Goal: Task Accomplishment & Management: Manage account settings

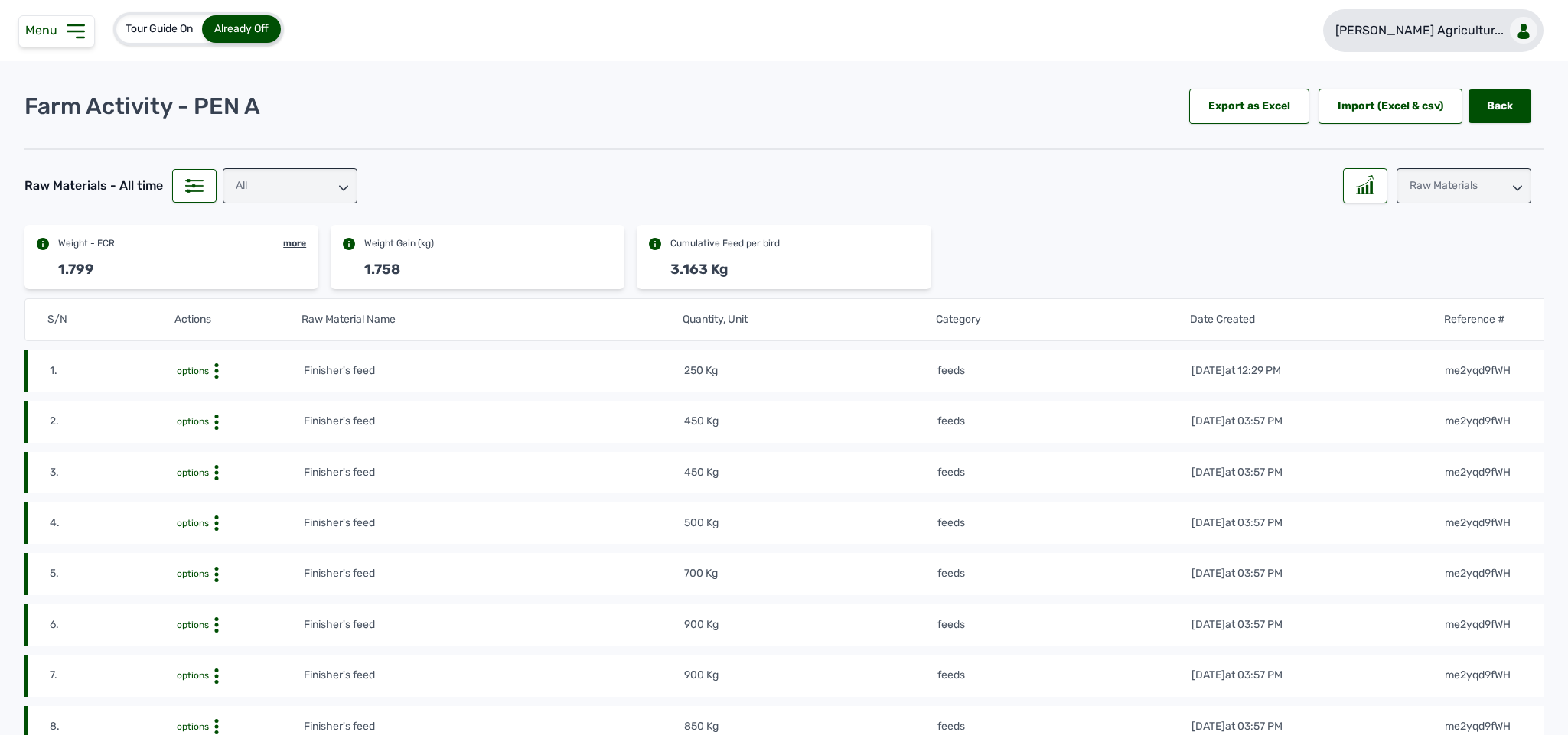
click at [1072, 40] on link "[PERSON_NAME] Agricultur..." at bounding box center [1433, 30] width 220 height 43
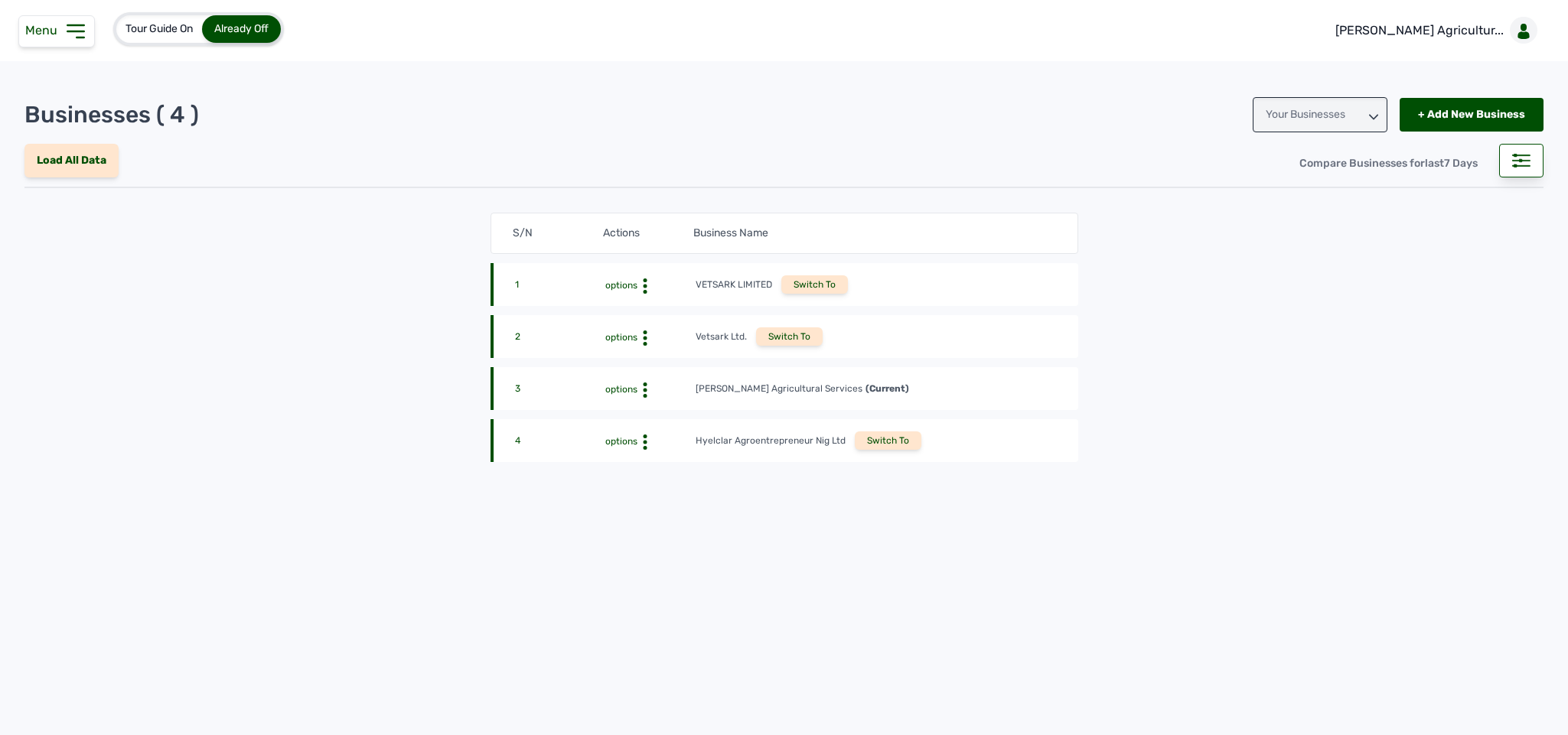
click at [1072, 27] on p "[PERSON_NAME] Agricultur..." at bounding box center [1420, 31] width 169 height 18
click at [877, 436] on div "Switch To" at bounding box center [888, 440] width 66 height 18
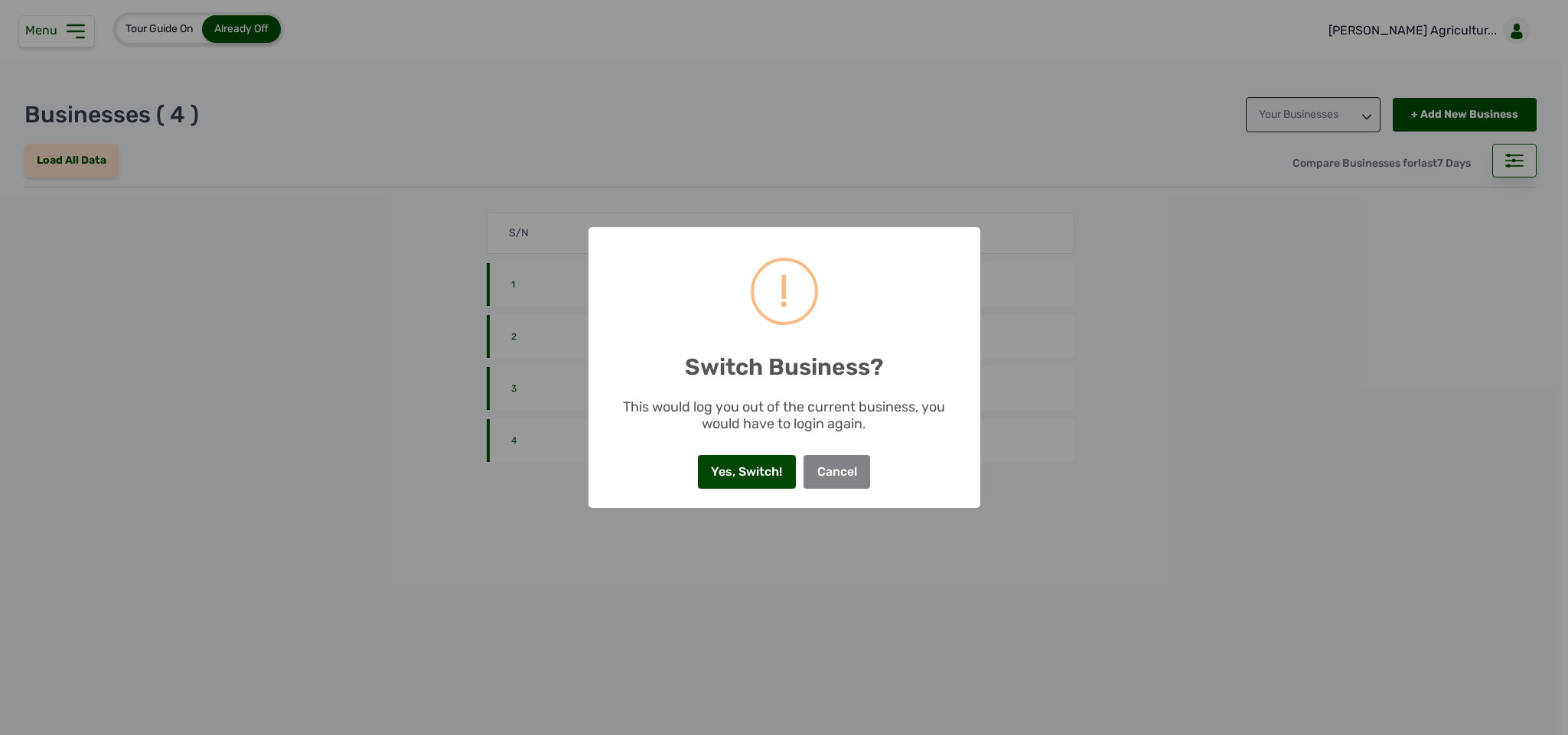
click at [745, 473] on button "Yes, Switch!" at bounding box center [747, 471] width 98 height 34
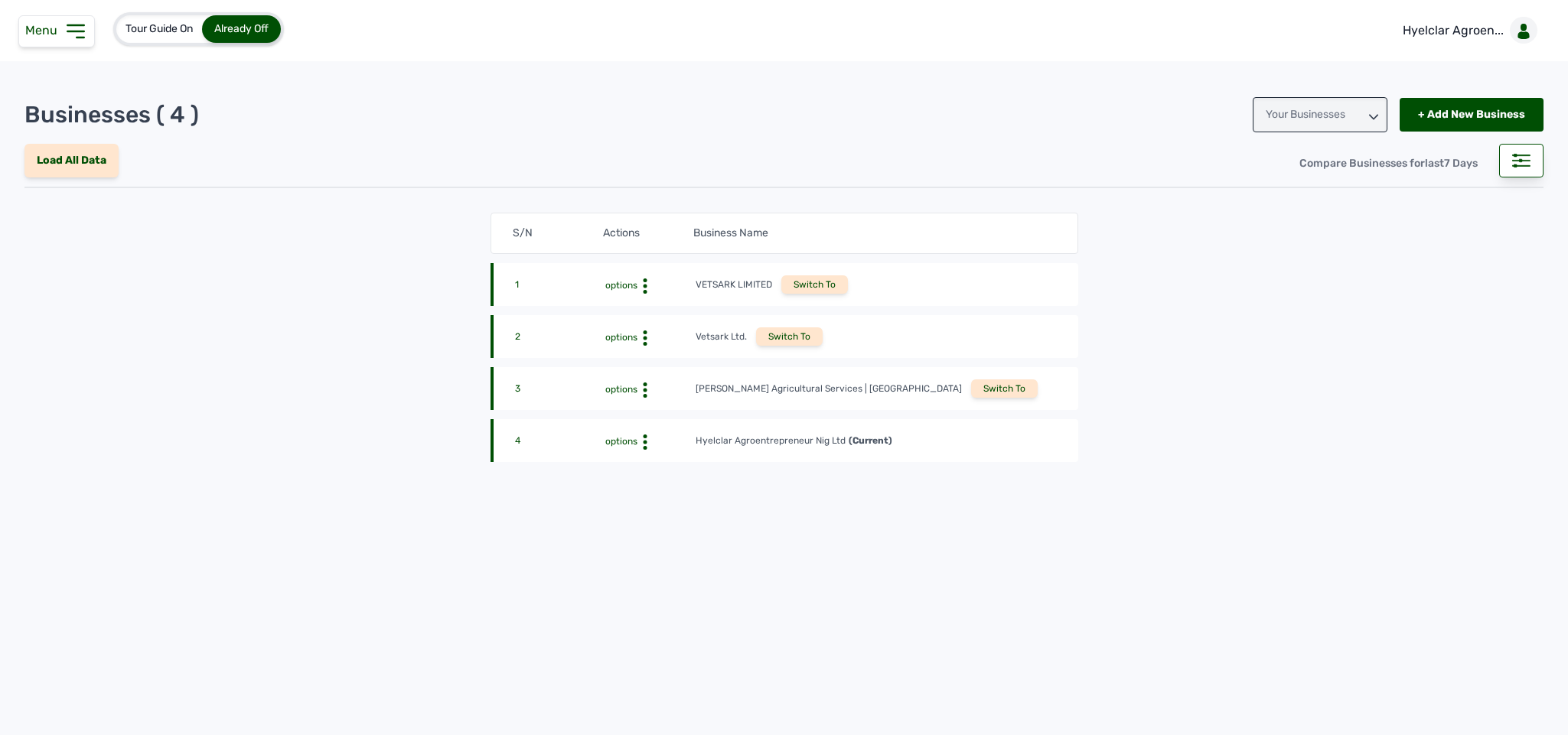
click at [87, 31] on icon at bounding box center [75, 31] width 24 height 24
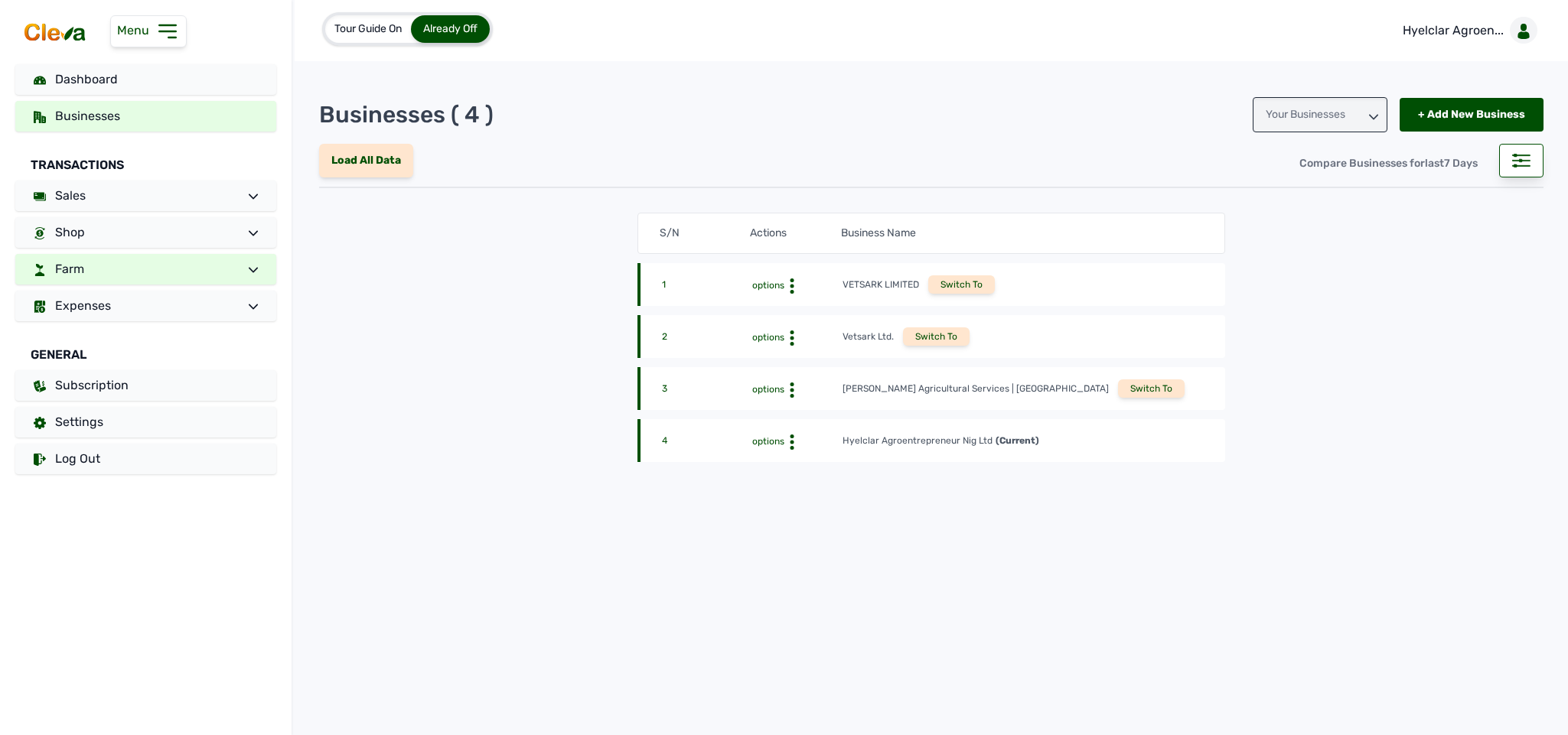
click at [161, 264] on link "Farm" at bounding box center [146, 269] width 261 height 31
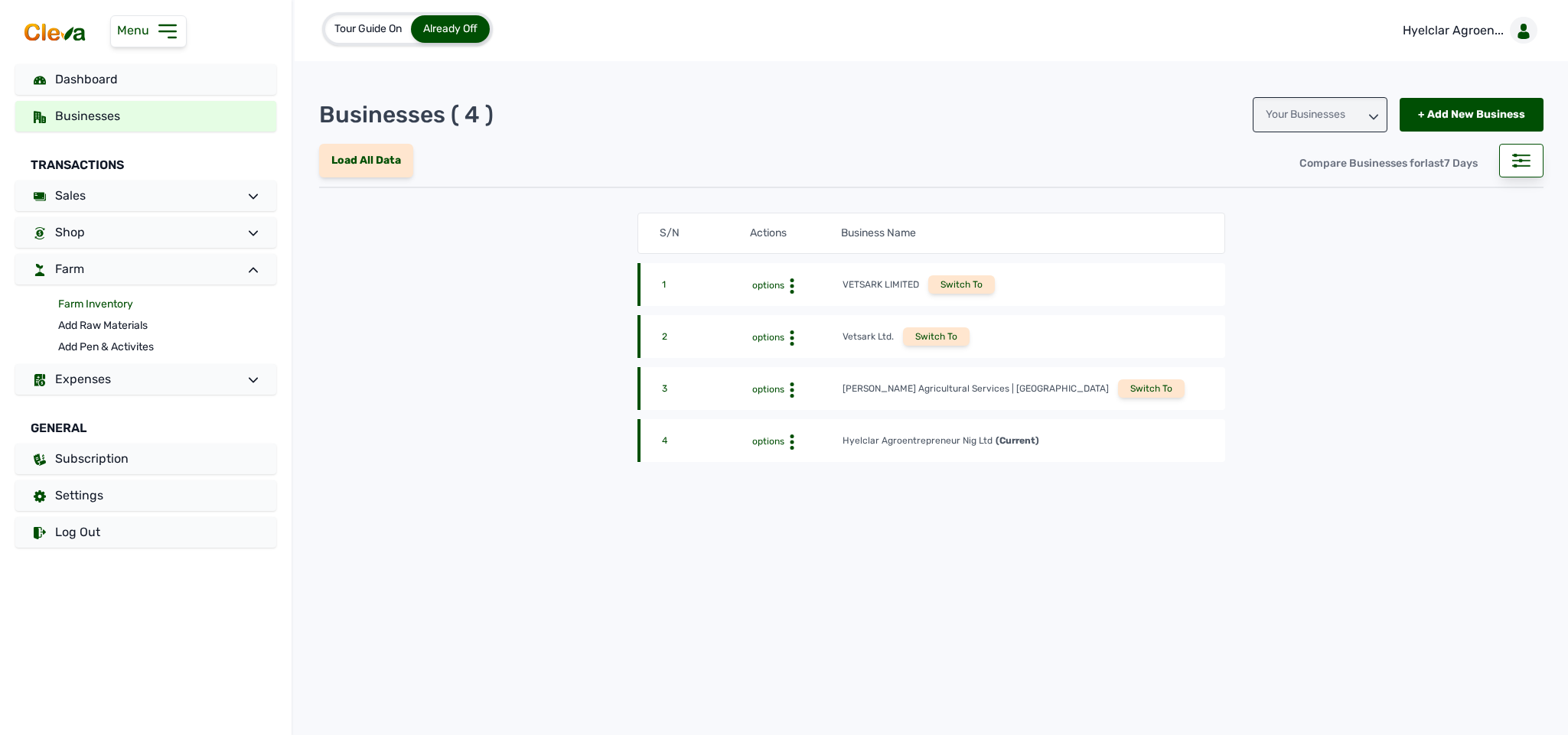
click at [117, 303] on link "Farm Inventory" at bounding box center [167, 305] width 219 height 22
click at [109, 303] on link "Farm Inventory" at bounding box center [167, 305] width 219 height 22
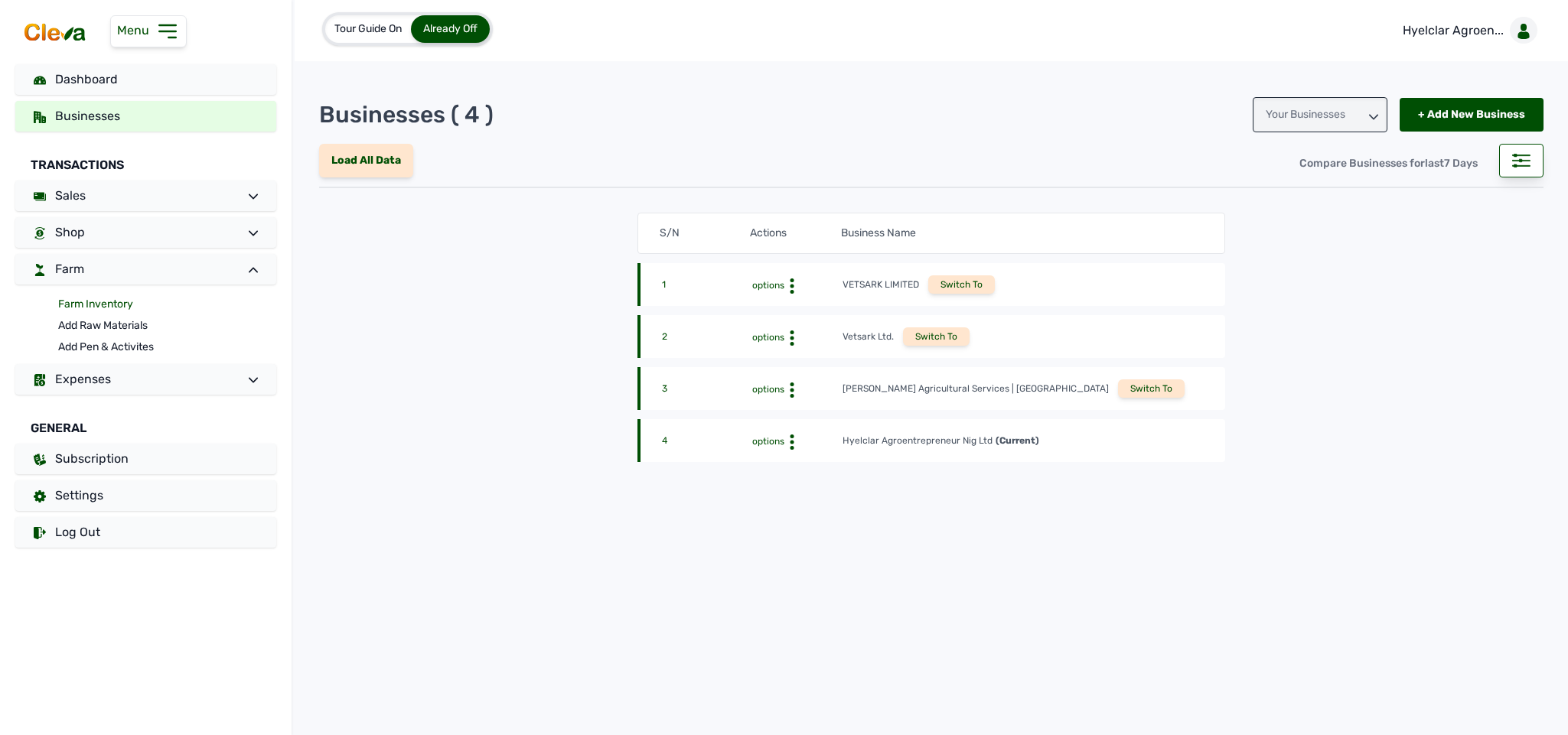
click at [103, 301] on link "Farm Inventory" at bounding box center [167, 305] width 219 height 22
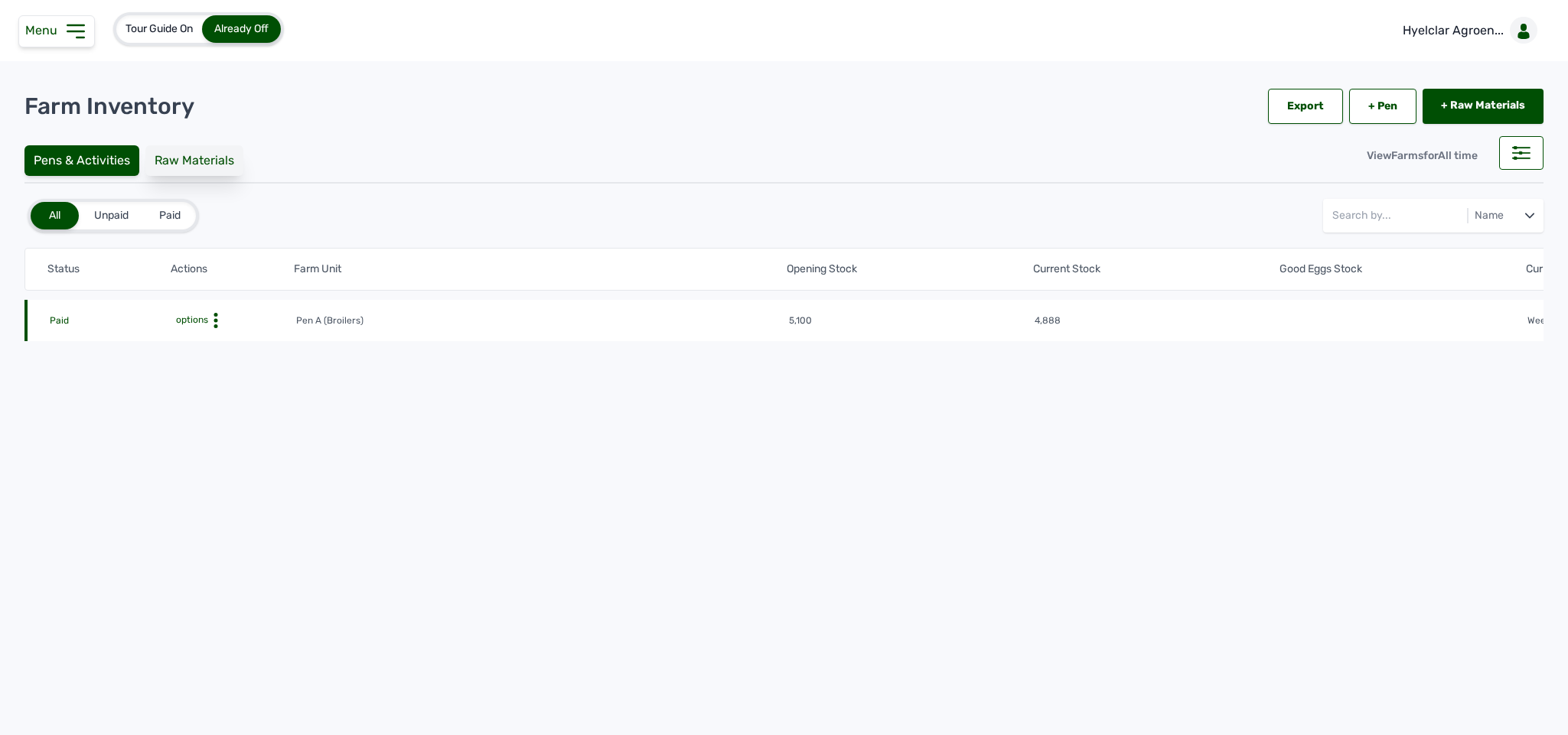
click at [202, 160] on div "Raw Materials" at bounding box center [194, 160] width 98 height 31
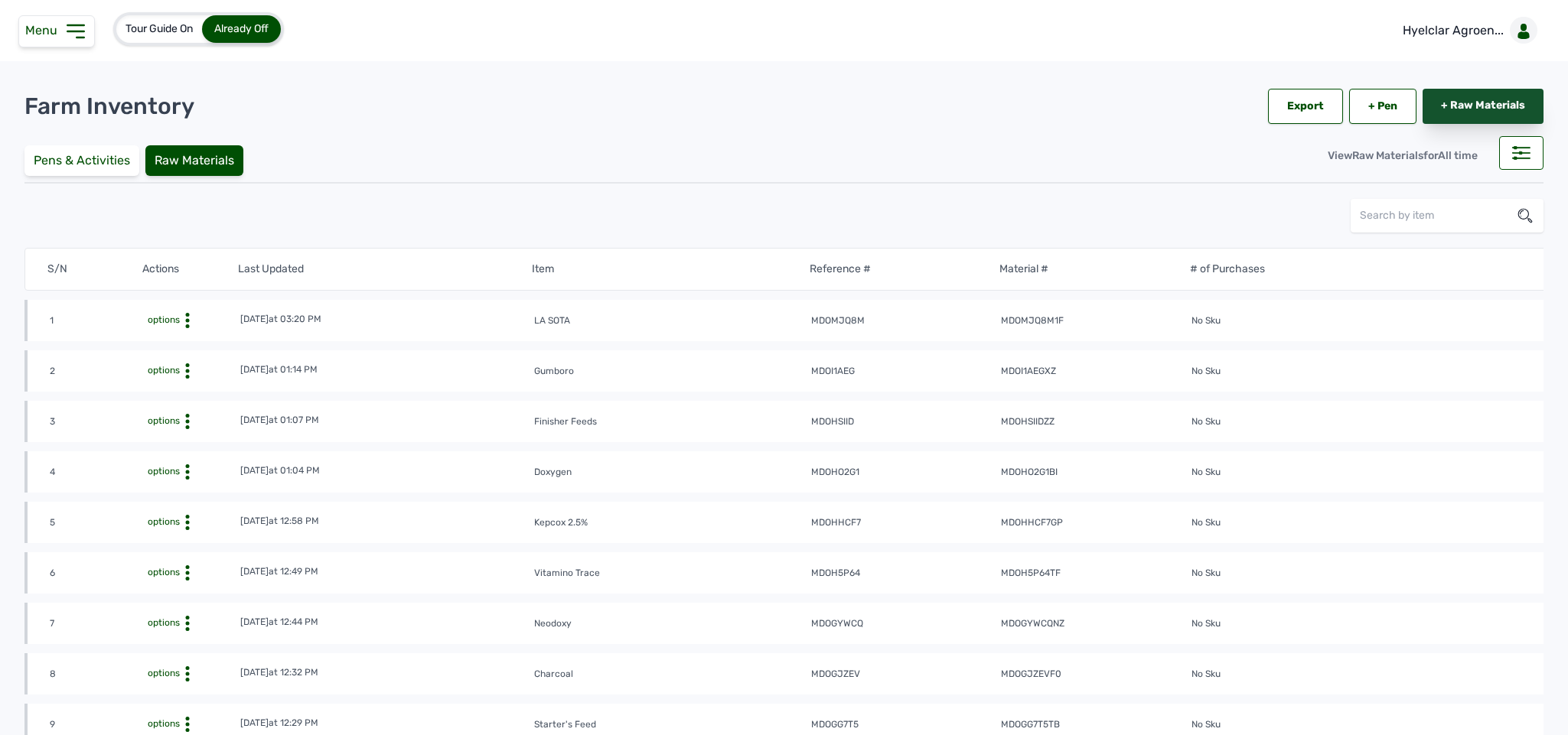
click at [1508, 102] on link "+ Raw Materials" at bounding box center [1483, 106] width 121 height 35
select select
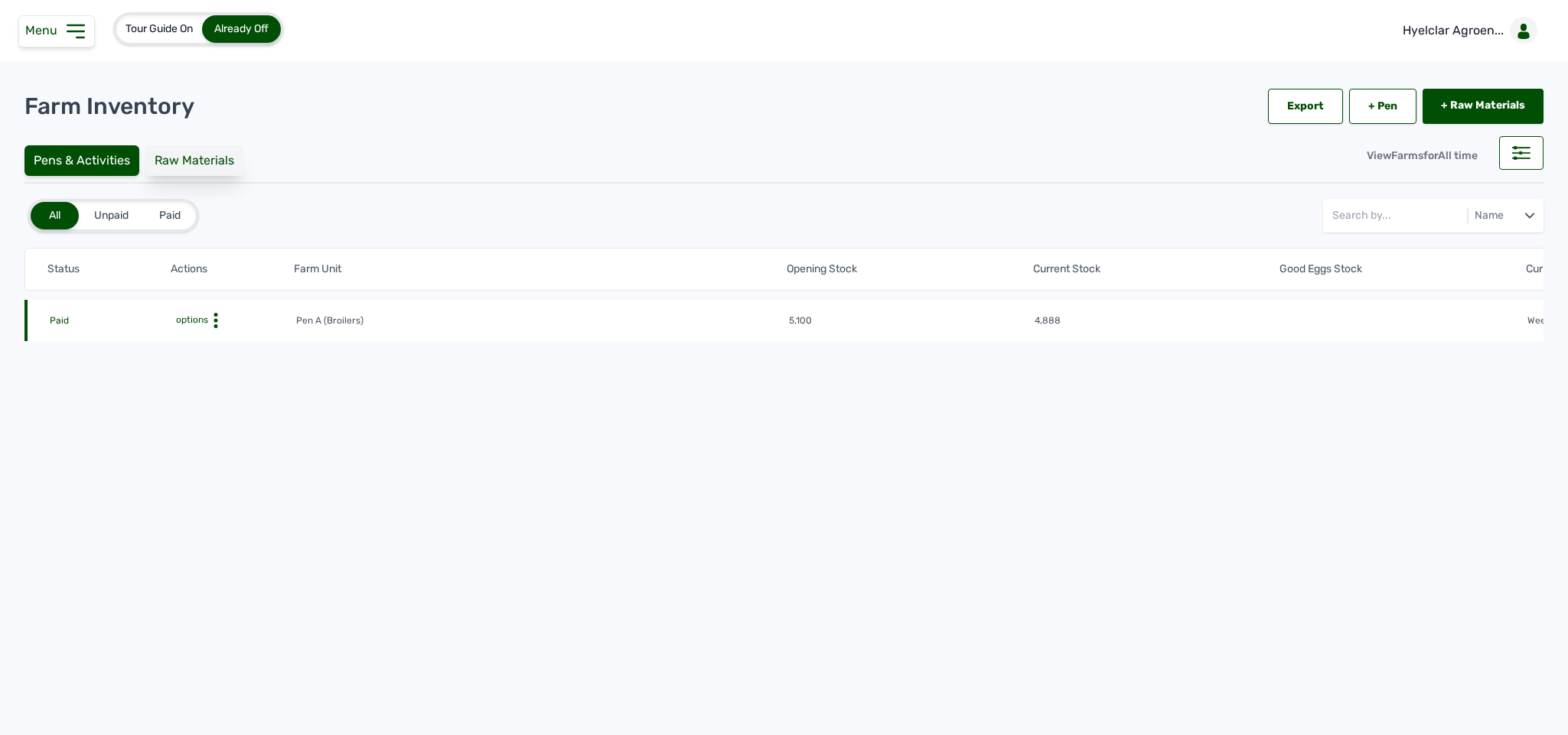
click at [214, 169] on div "Raw Materials" at bounding box center [194, 160] width 98 height 31
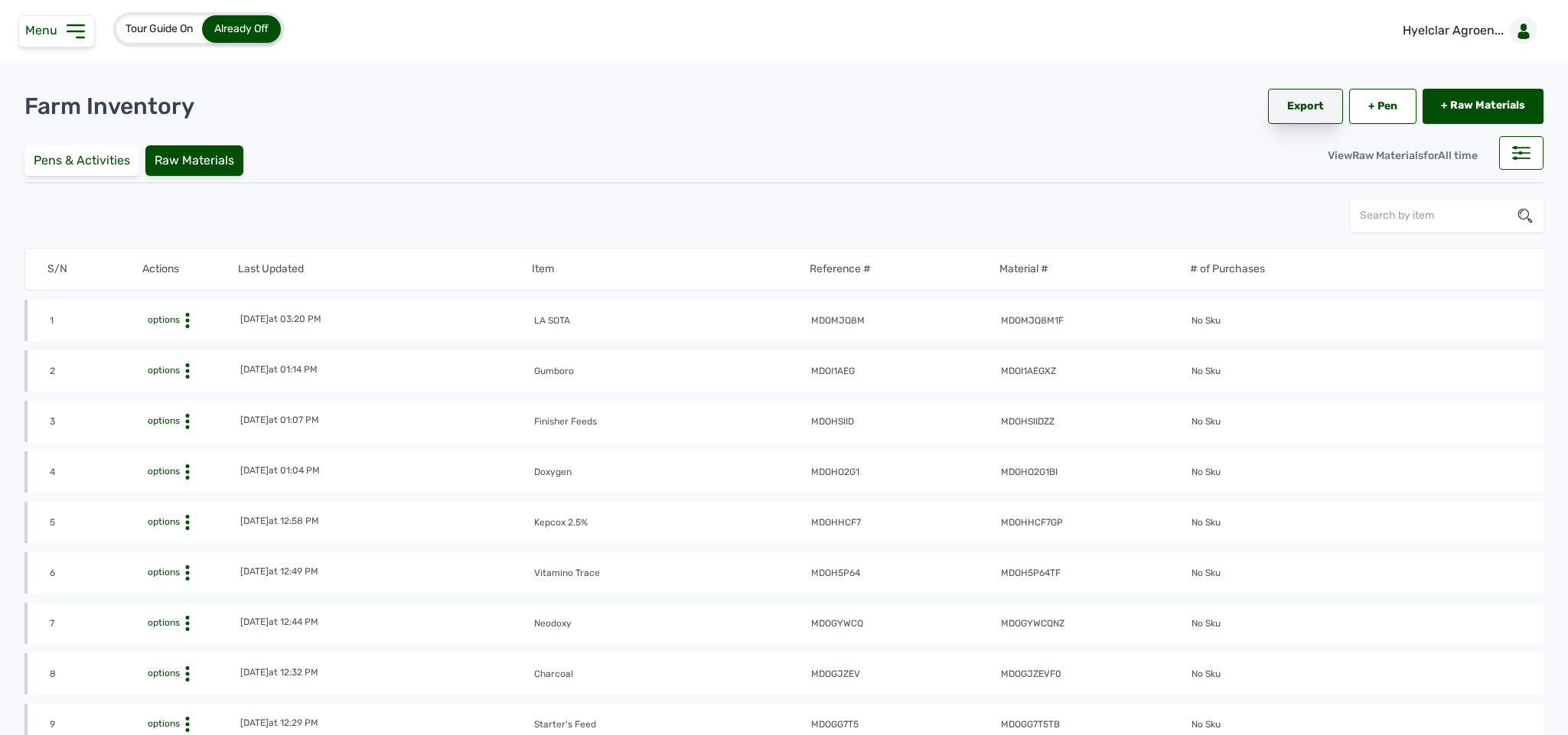
click at [1307, 103] on div "Export" at bounding box center [1305, 106] width 75 height 35
click at [1509, 140] on div at bounding box center [1521, 152] width 44 height 34
select select
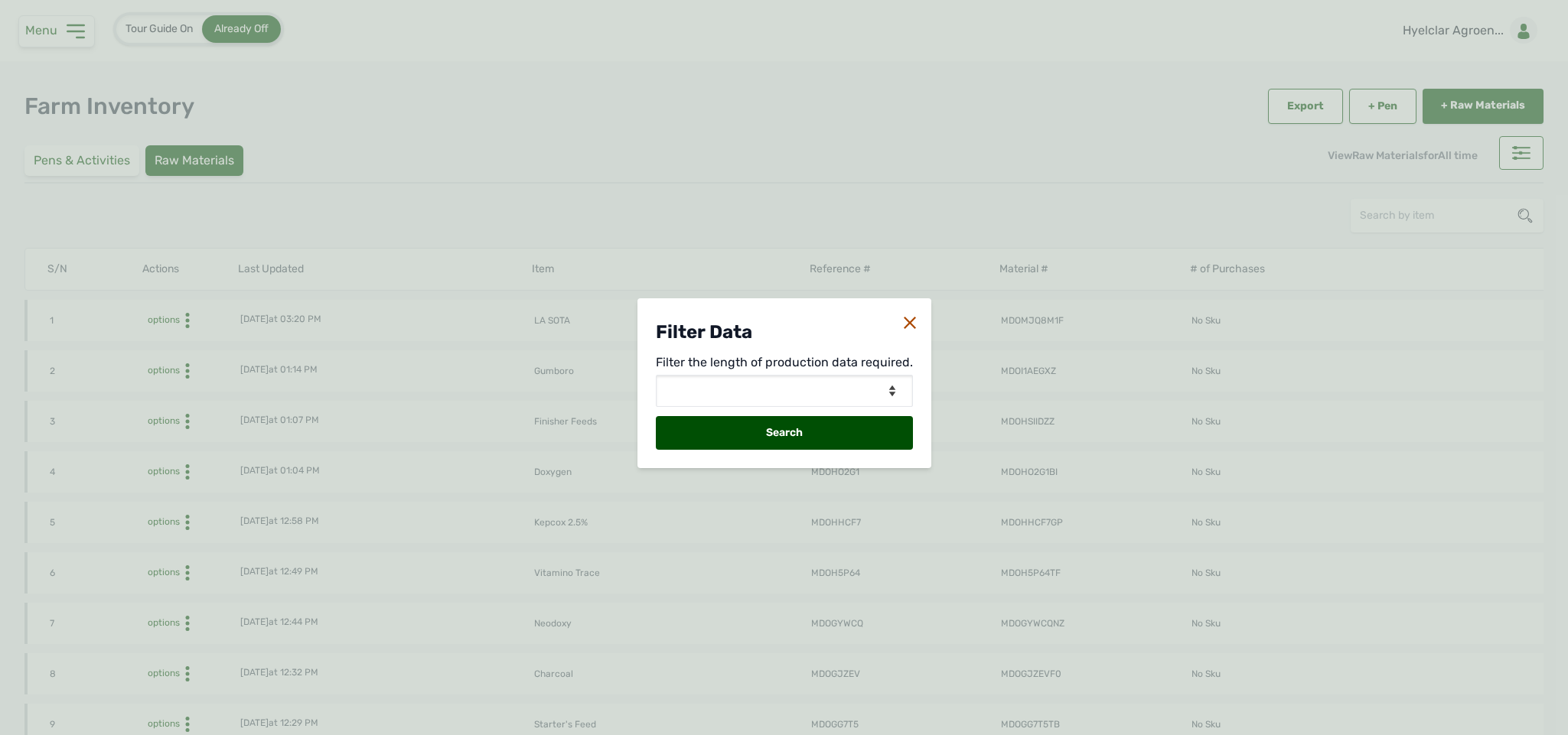
click at [1125, 184] on div "Filter Data Filter the length of production data required. View Data for Today …" at bounding box center [784, 367] width 1568 height 735
click at [905, 317] on icon at bounding box center [911, 323] width 13 height 13
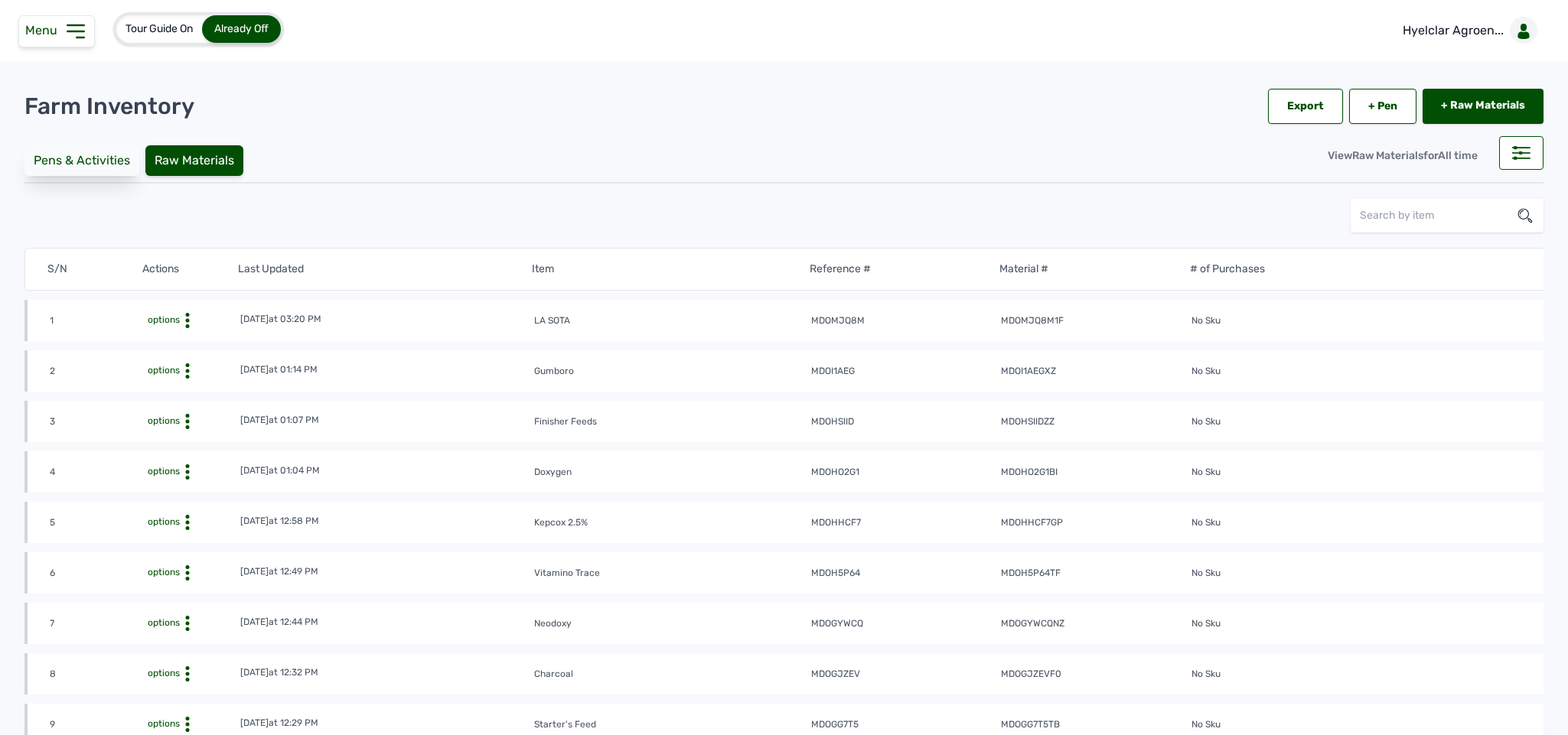
click at [96, 165] on div "Pens & Activities" at bounding box center [82, 160] width 115 height 31
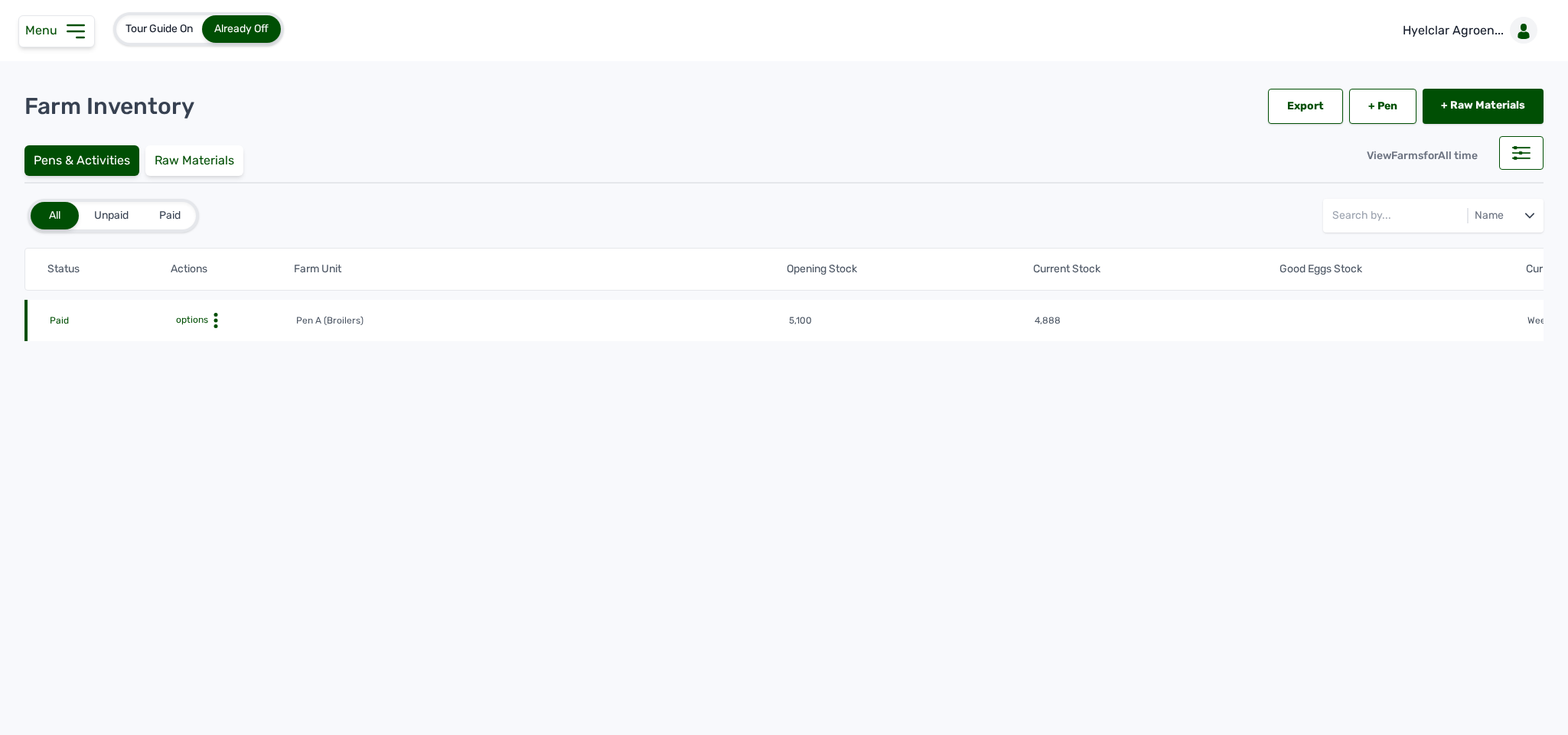
click at [209, 315] on icon at bounding box center [216, 320] width 15 height 15
click at [212, 338] on div "Farm Activities" at bounding box center [239, 344] width 109 height 18
click at [228, 338] on div "Farm Activities" at bounding box center [239, 344] width 109 height 18
click at [237, 341] on div "Farm Activities" at bounding box center [239, 344] width 109 height 18
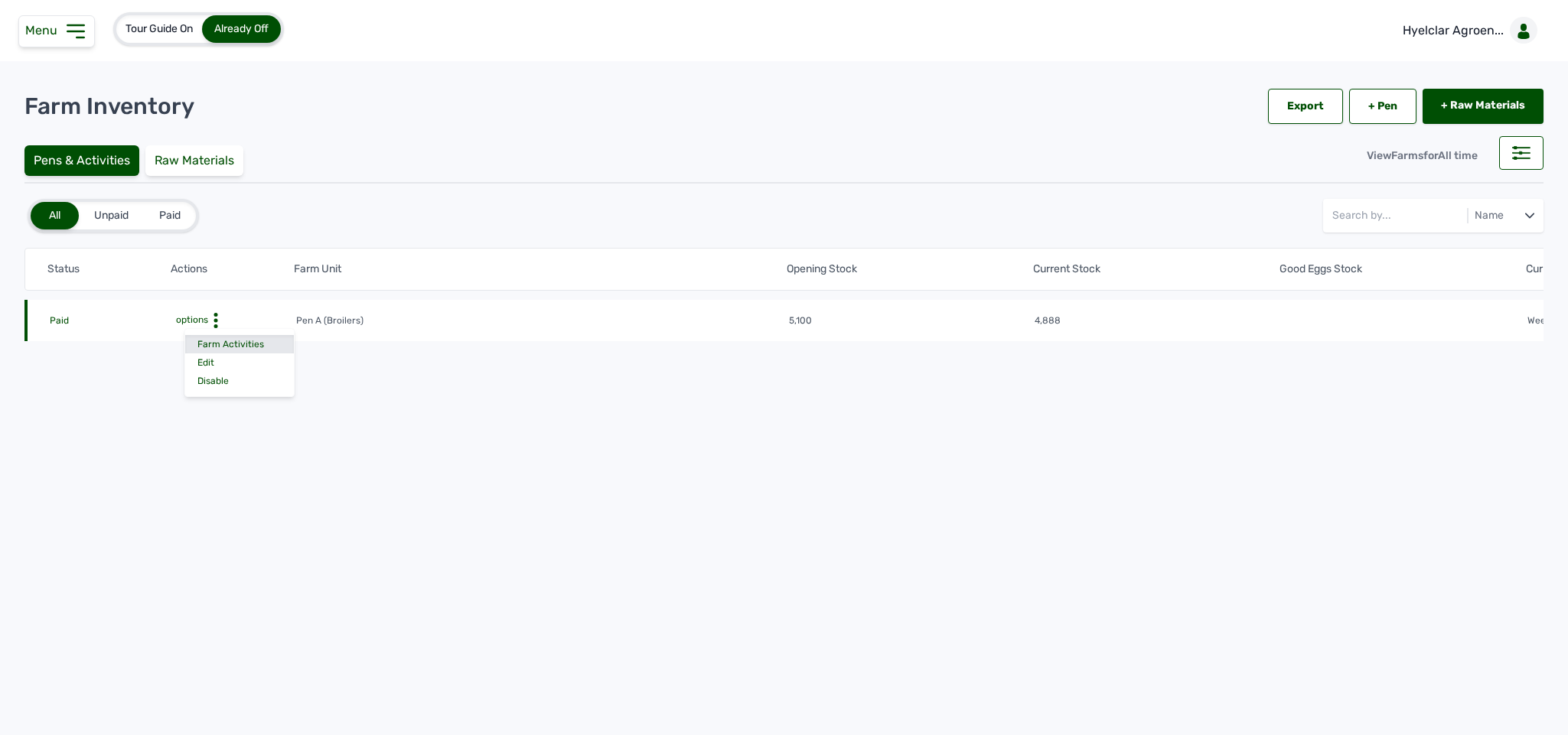
click at [237, 341] on div "Farm Activities" at bounding box center [239, 344] width 109 height 18
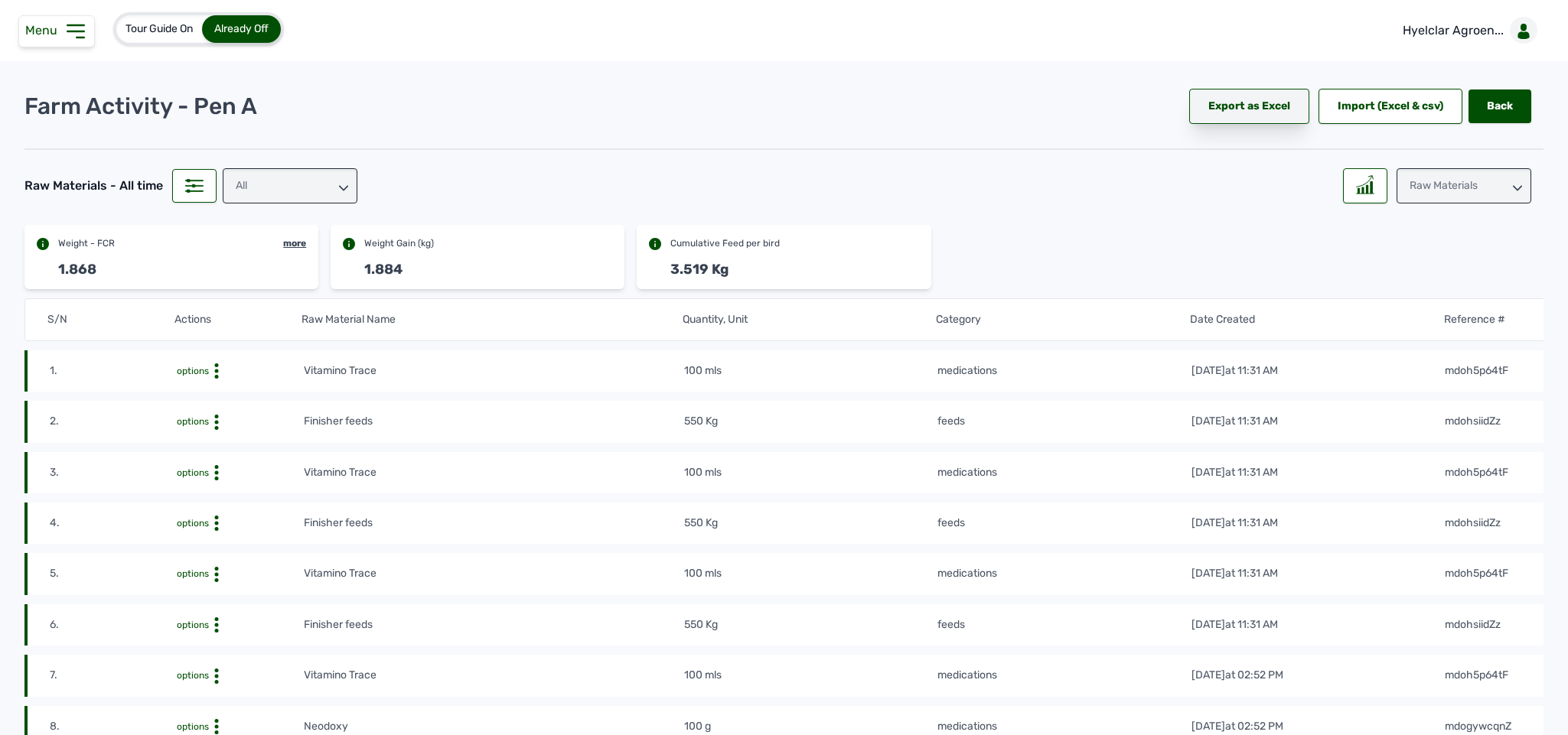
click at [1271, 109] on div "Export as Excel" at bounding box center [1249, 106] width 120 height 35
click at [1458, 22] on p "Hyelclar Agroen..." at bounding box center [1453, 31] width 101 height 18
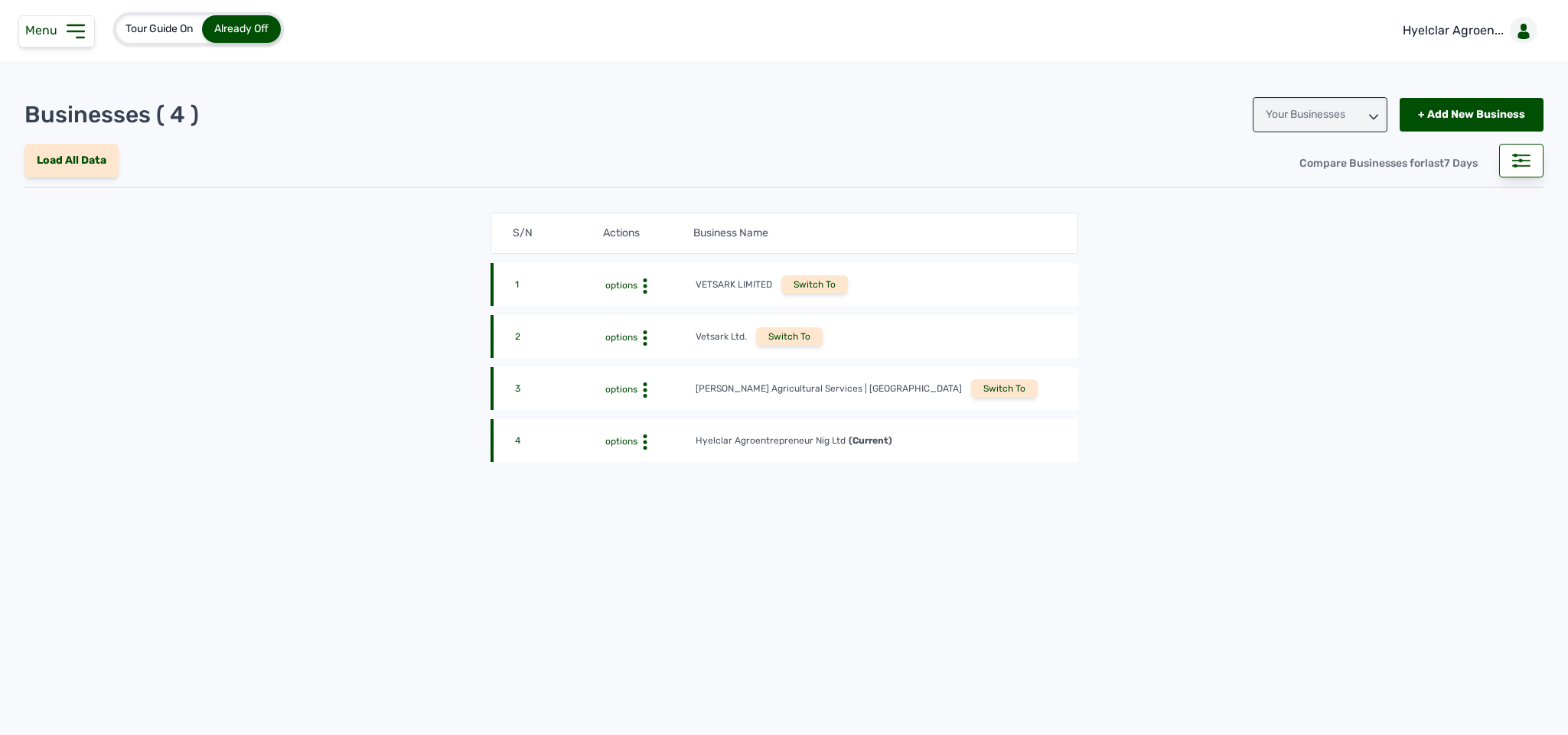
click at [971, 391] on div "Switch To" at bounding box center [1004, 389] width 66 height 18
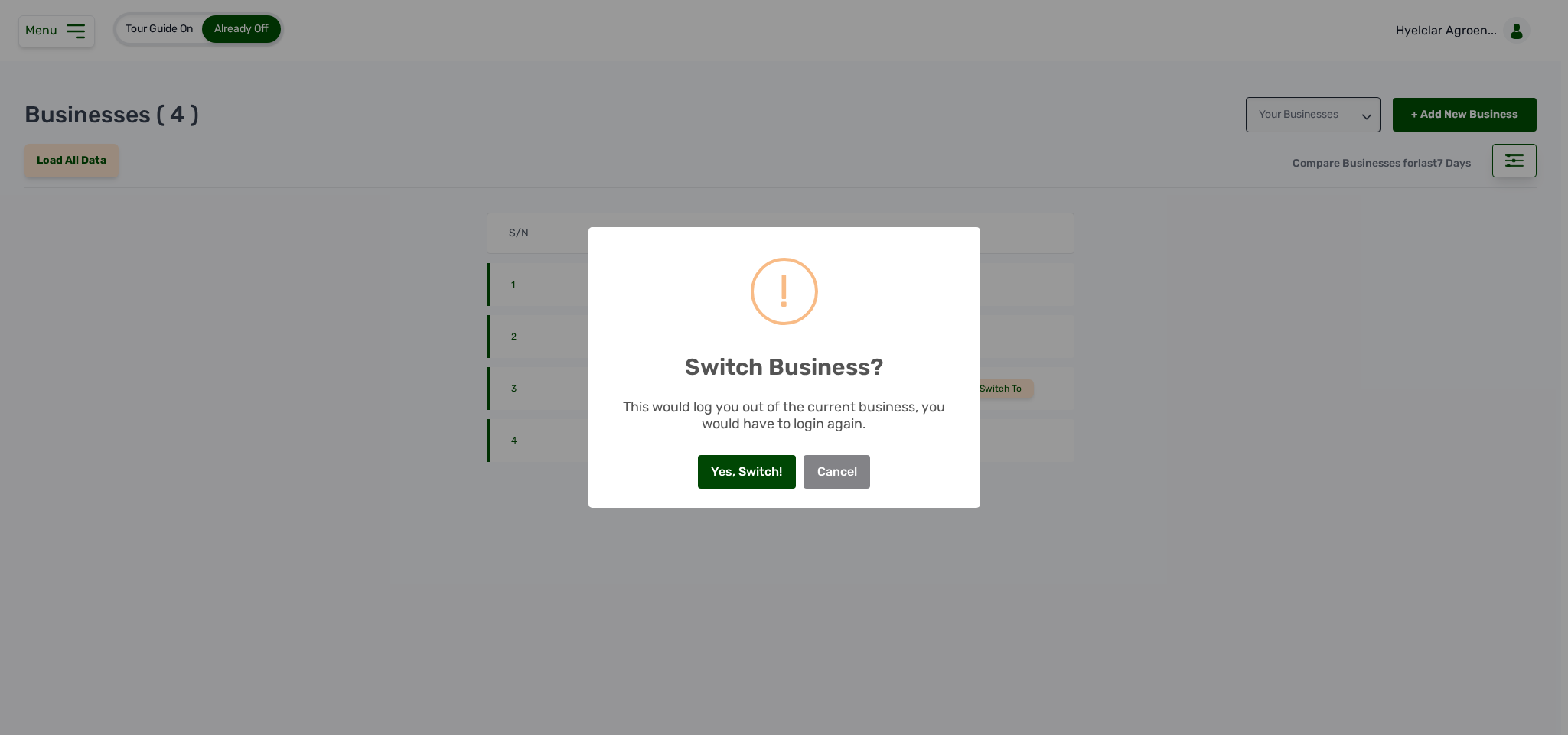
click at [731, 459] on button "Yes, Switch!" at bounding box center [747, 471] width 98 height 34
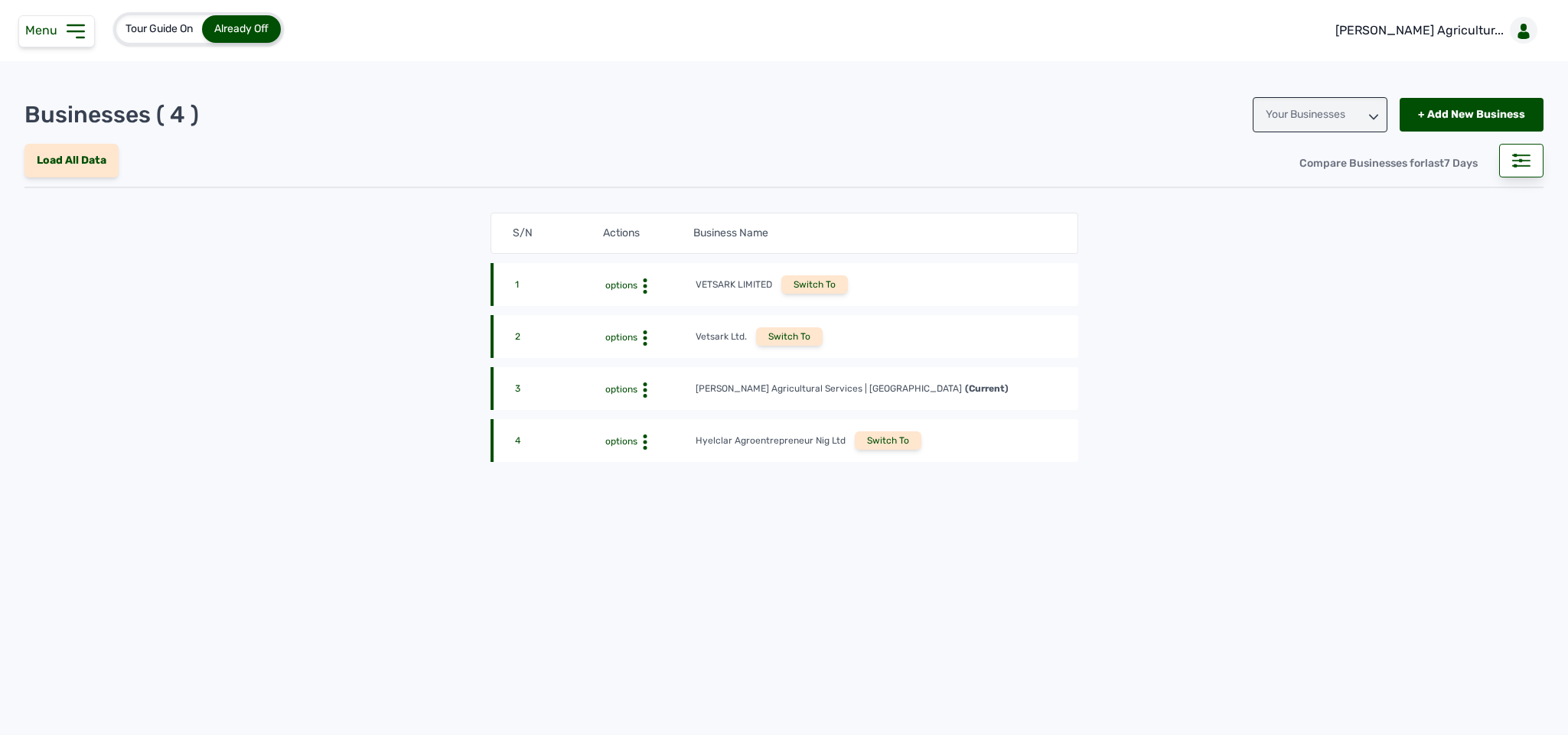
click at [57, 28] on span "Menu" at bounding box center [44, 30] width 38 height 15
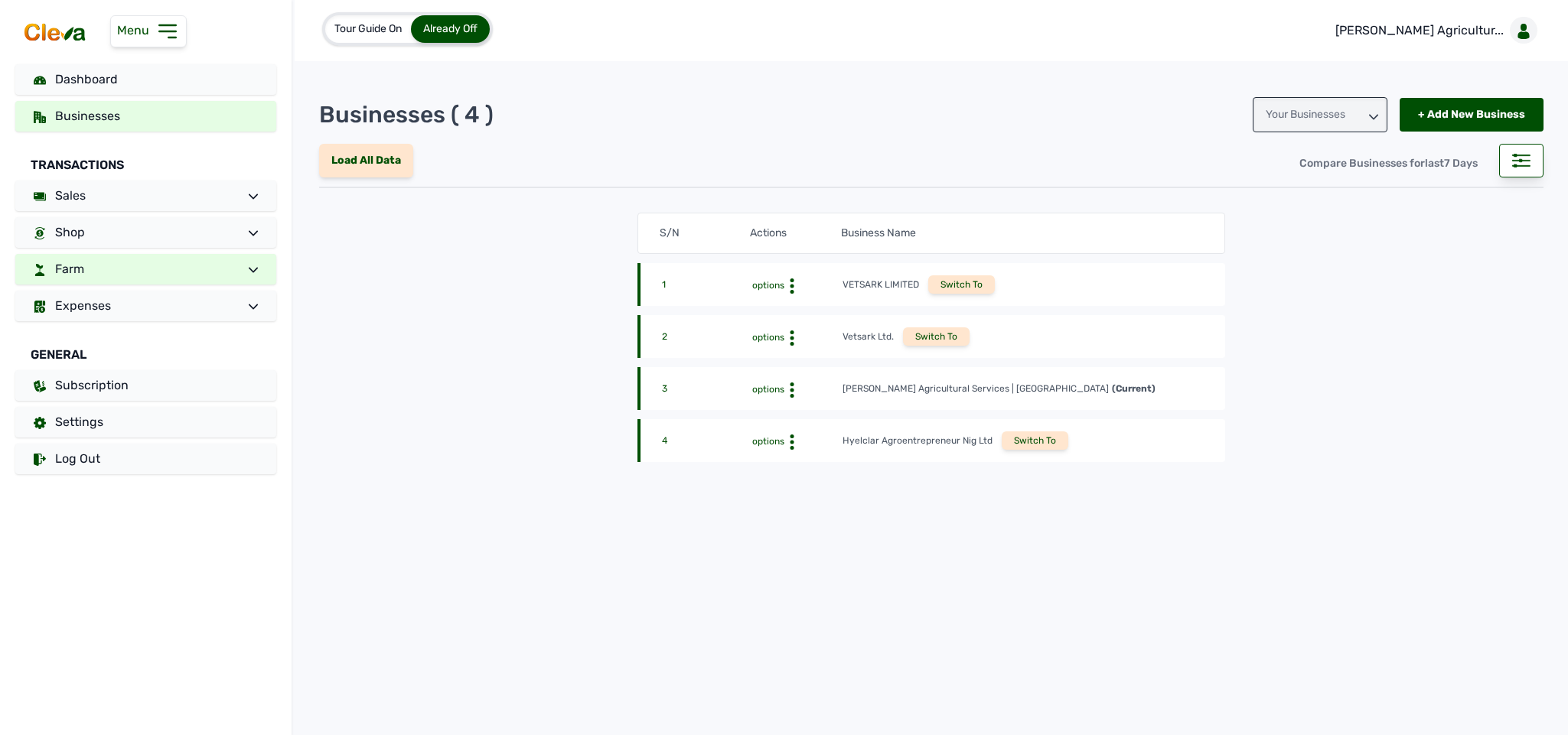
click at [161, 264] on link "Farm" at bounding box center [146, 269] width 261 height 31
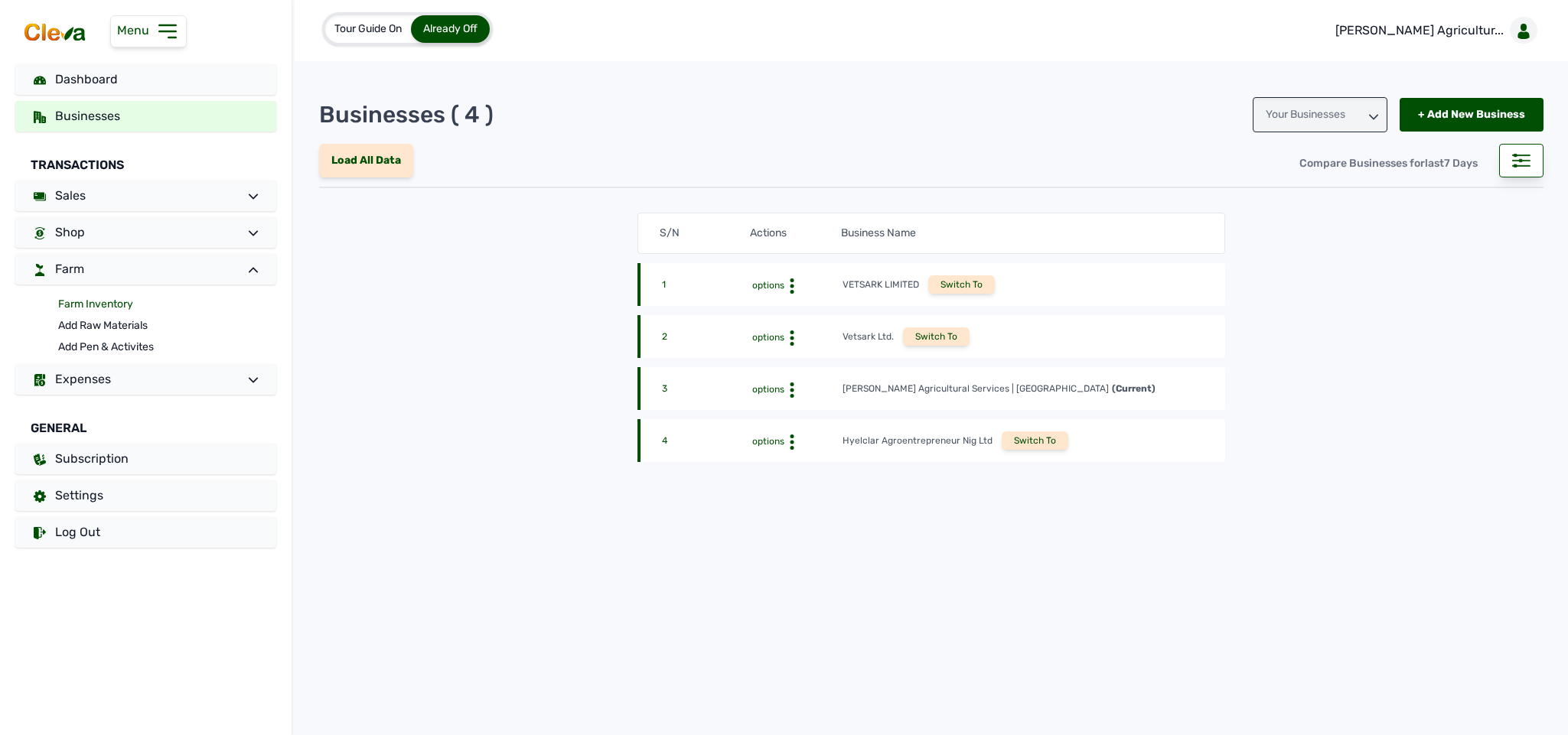
click at [120, 299] on link "Farm Inventory" at bounding box center [167, 305] width 219 height 22
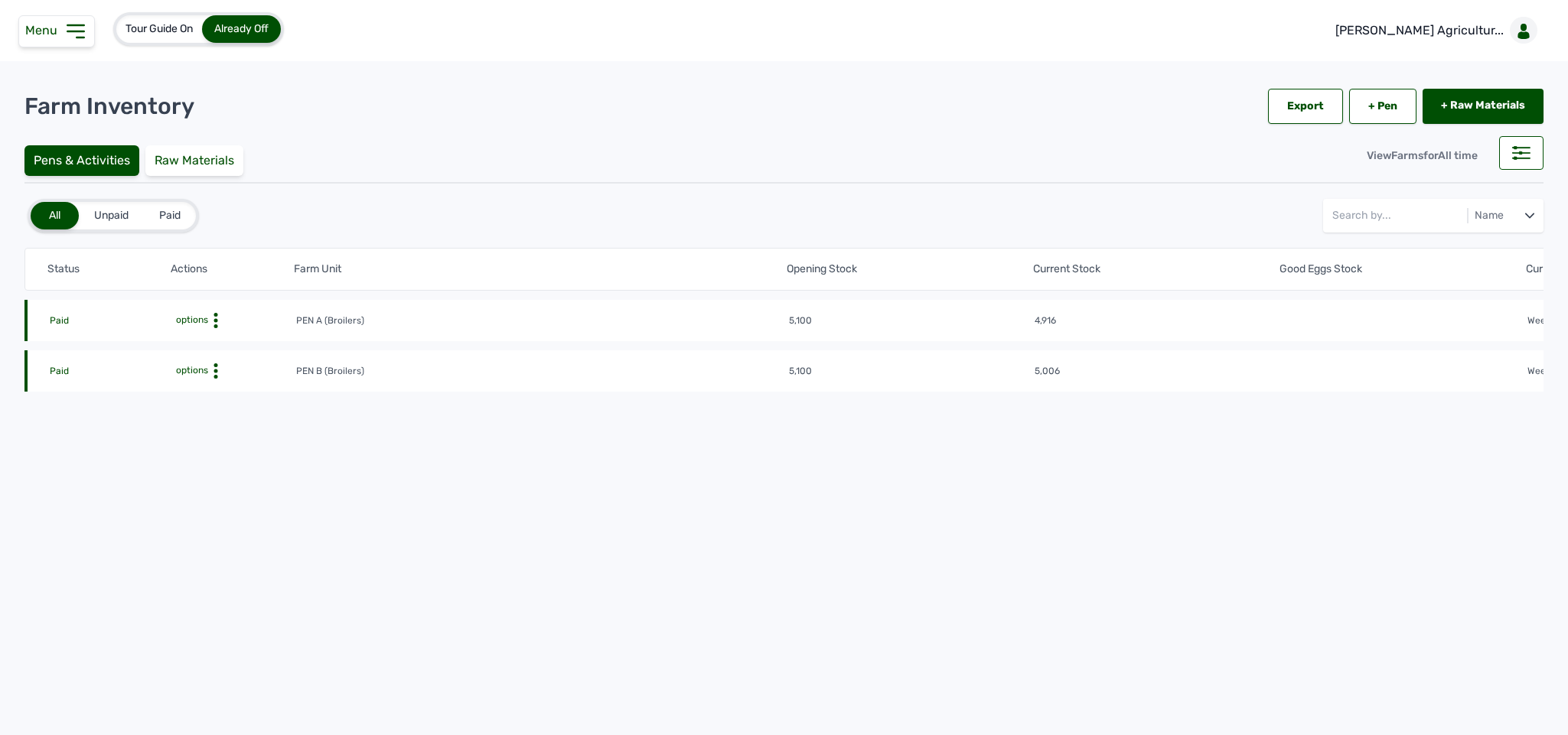
click at [221, 320] on icon at bounding box center [216, 320] width 15 height 15
click at [232, 341] on div "Farm Activities" at bounding box center [239, 344] width 109 height 18
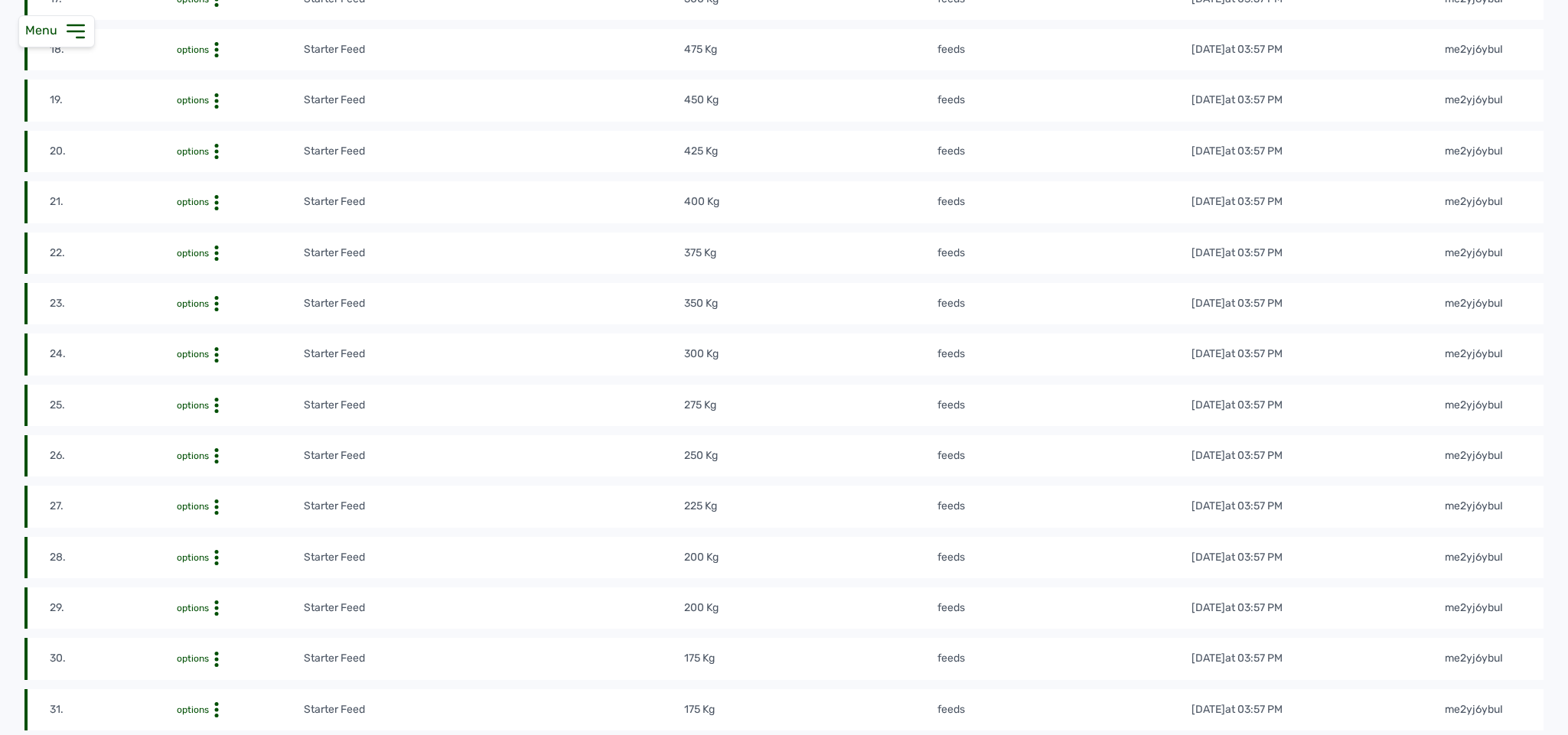
scroll to position [1185, 0]
click at [748, 566] on td "200 Kg" at bounding box center [811, 556] width 254 height 17
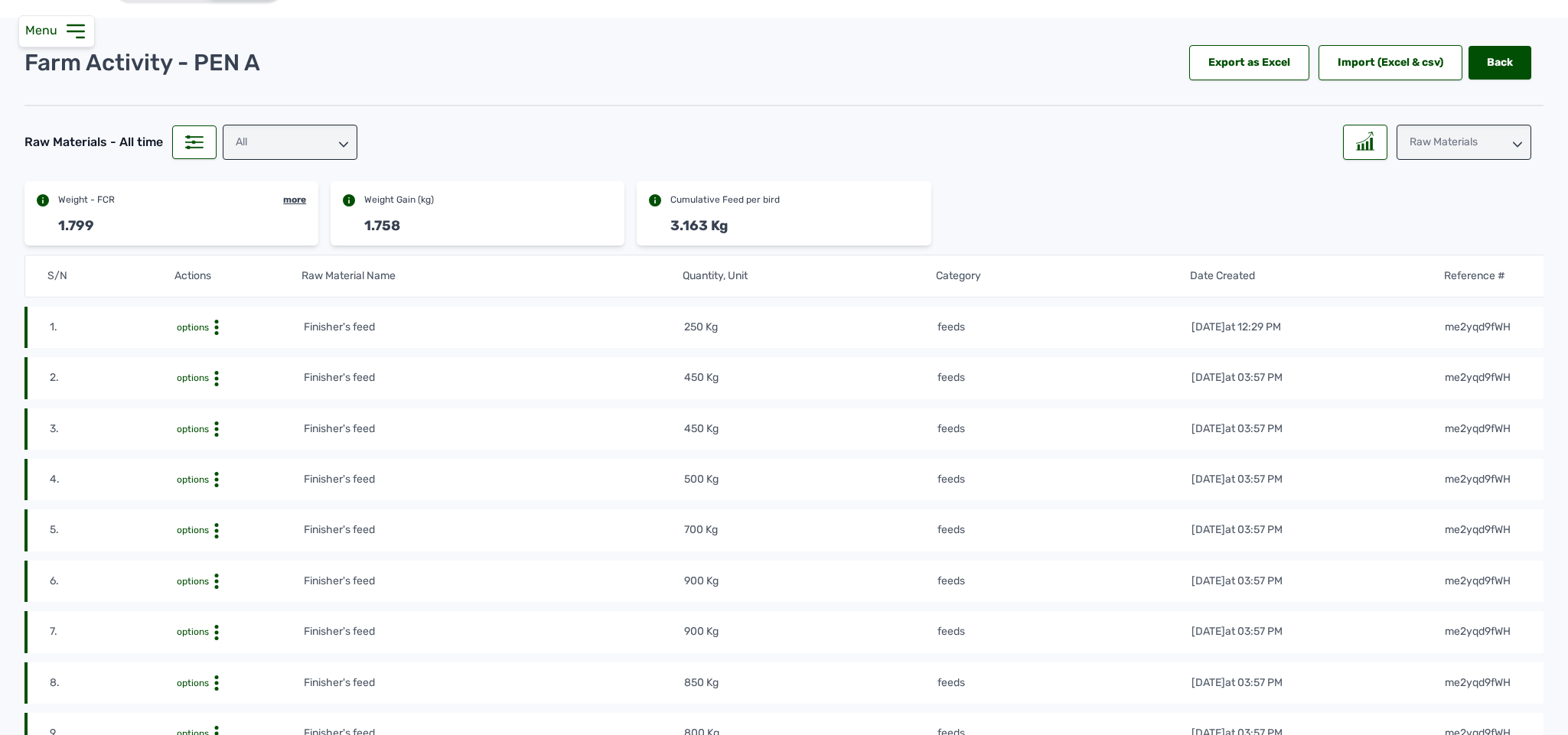
scroll to position [0, 0]
